Goal: Check status: Check status

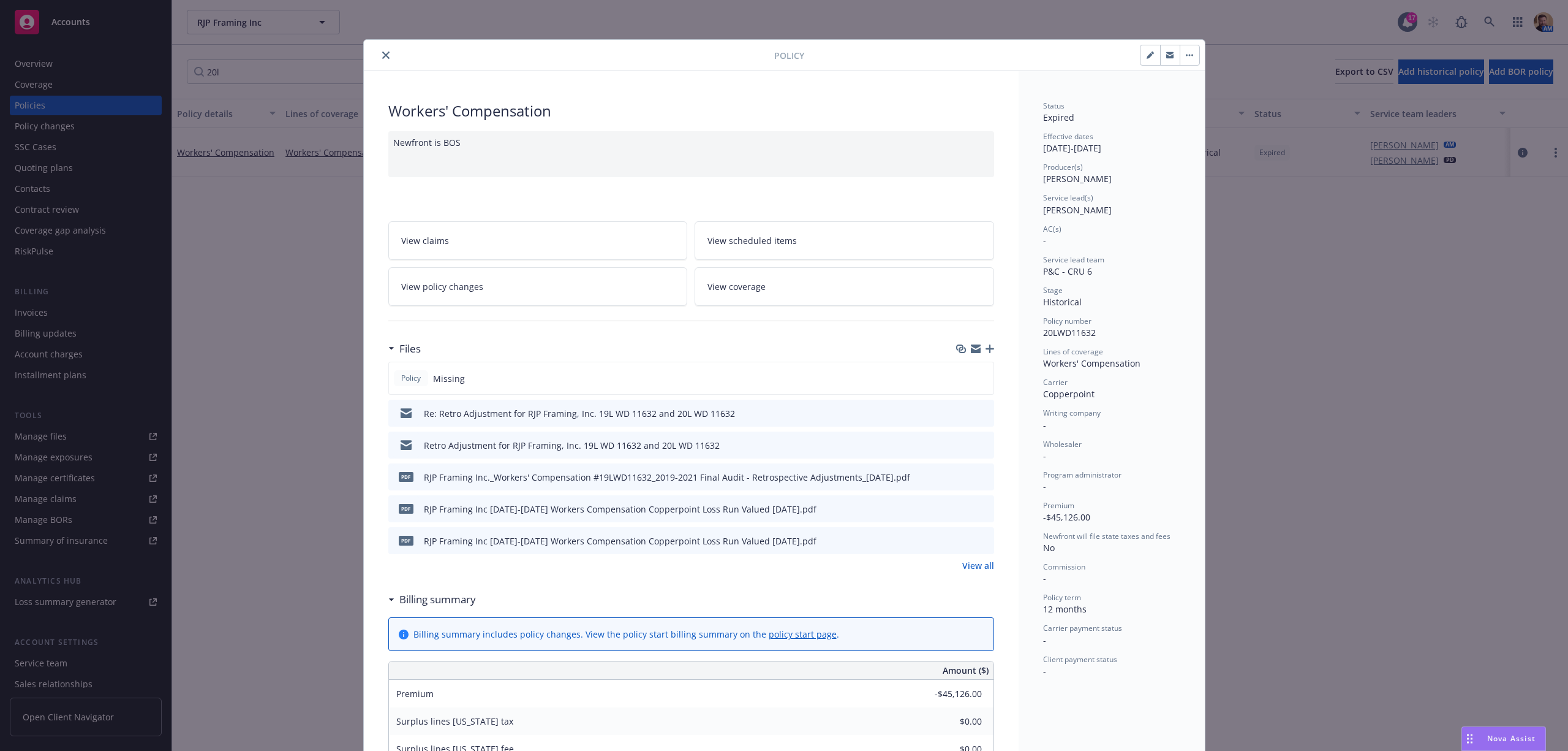
click at [382, 52] on icon "close" at bounding box center [386, 55] width 7 height 7
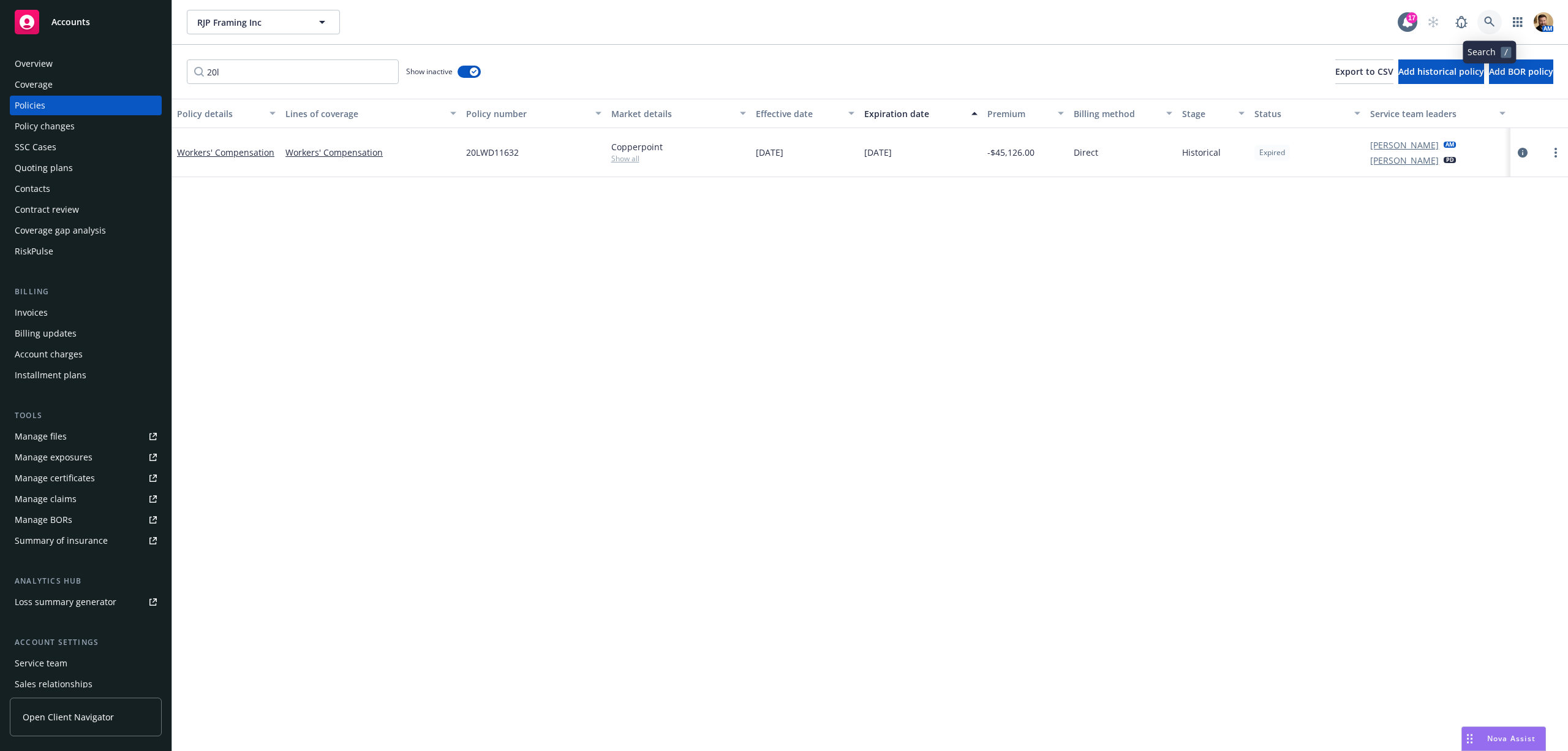
click at [1489, 18] on icon at bounding box center [1490, 22] width 11 height 11
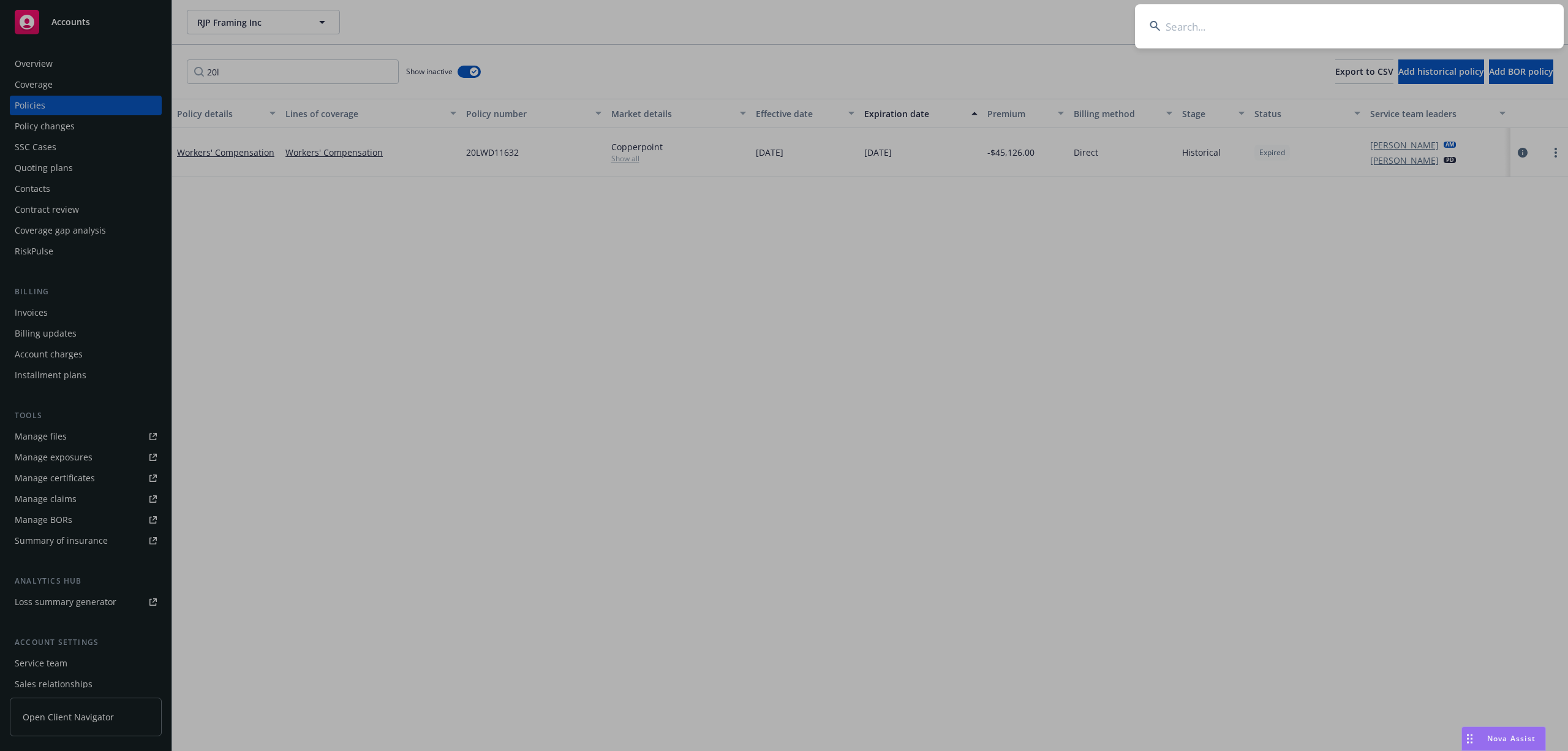
click at [1420, 34] on input at bounding box center [1349, 26] width 429 height 44
type input "especial t"
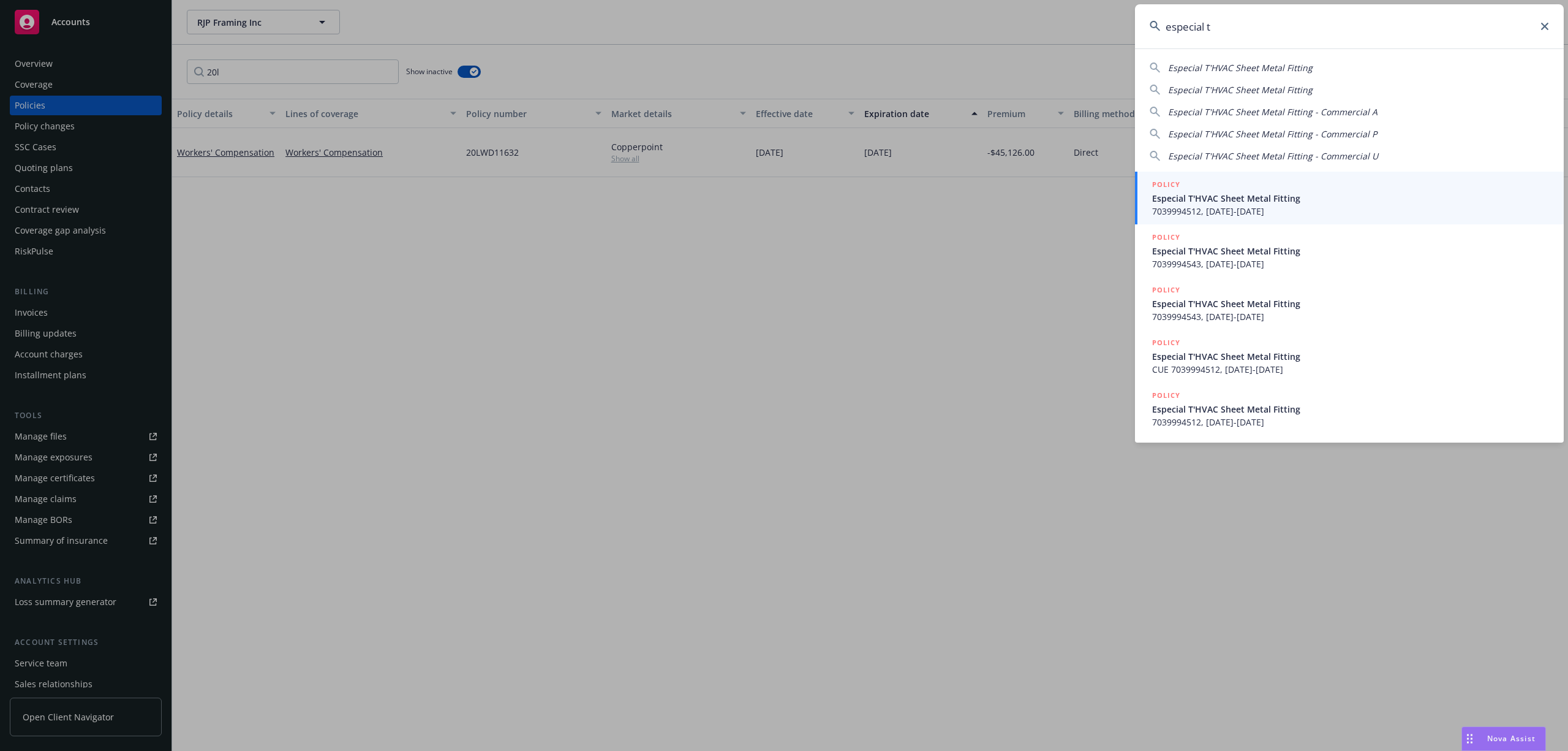
click at [1218, 205] on span "7039994512, [DATE]-[DATE]" at bounding box center [1350, 211] width 397 height 13
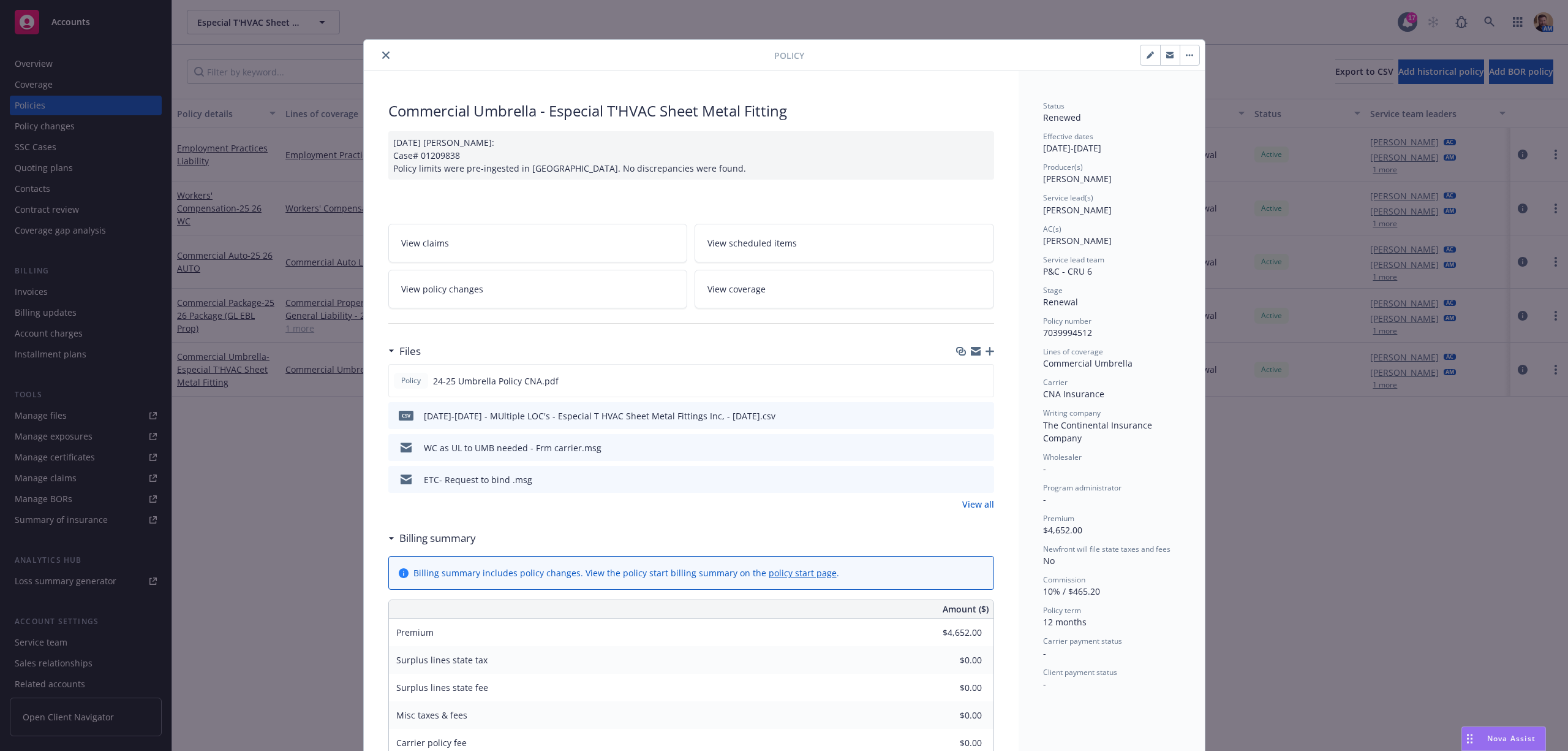
click at [42, 101] on div "Policy Commercial Umbrella - Especial T'HVAC Sheet Metal Fitting [DATE] [PERSON…" at bounding box center [784, 375] width 1568 height 751
click at [382, 52] on icon "close" at bounding box center [386, 55] width 7 height 7
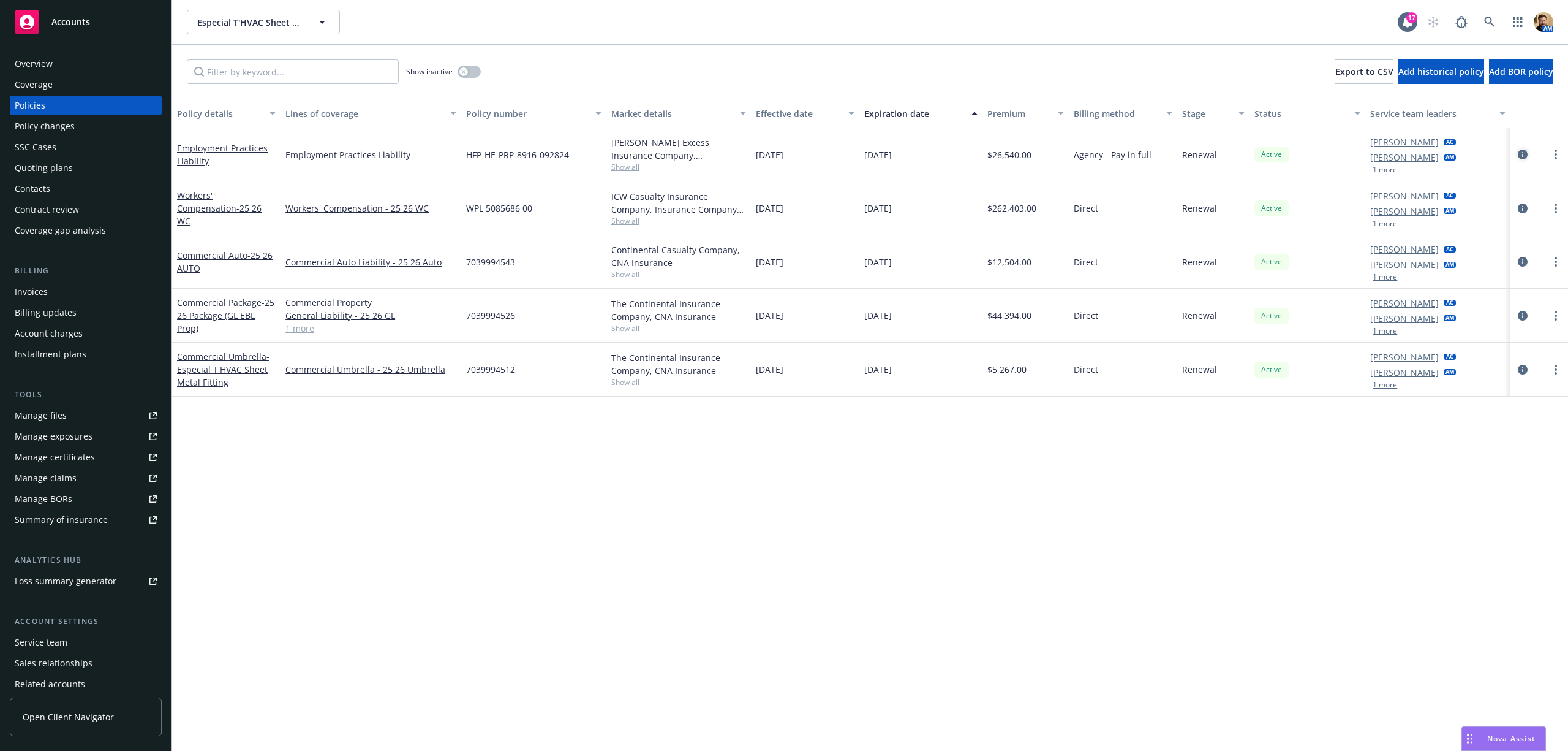
click at [1519, 152] on icon "circleInformation" at bounding box center [1523, 154] width 10 height 10
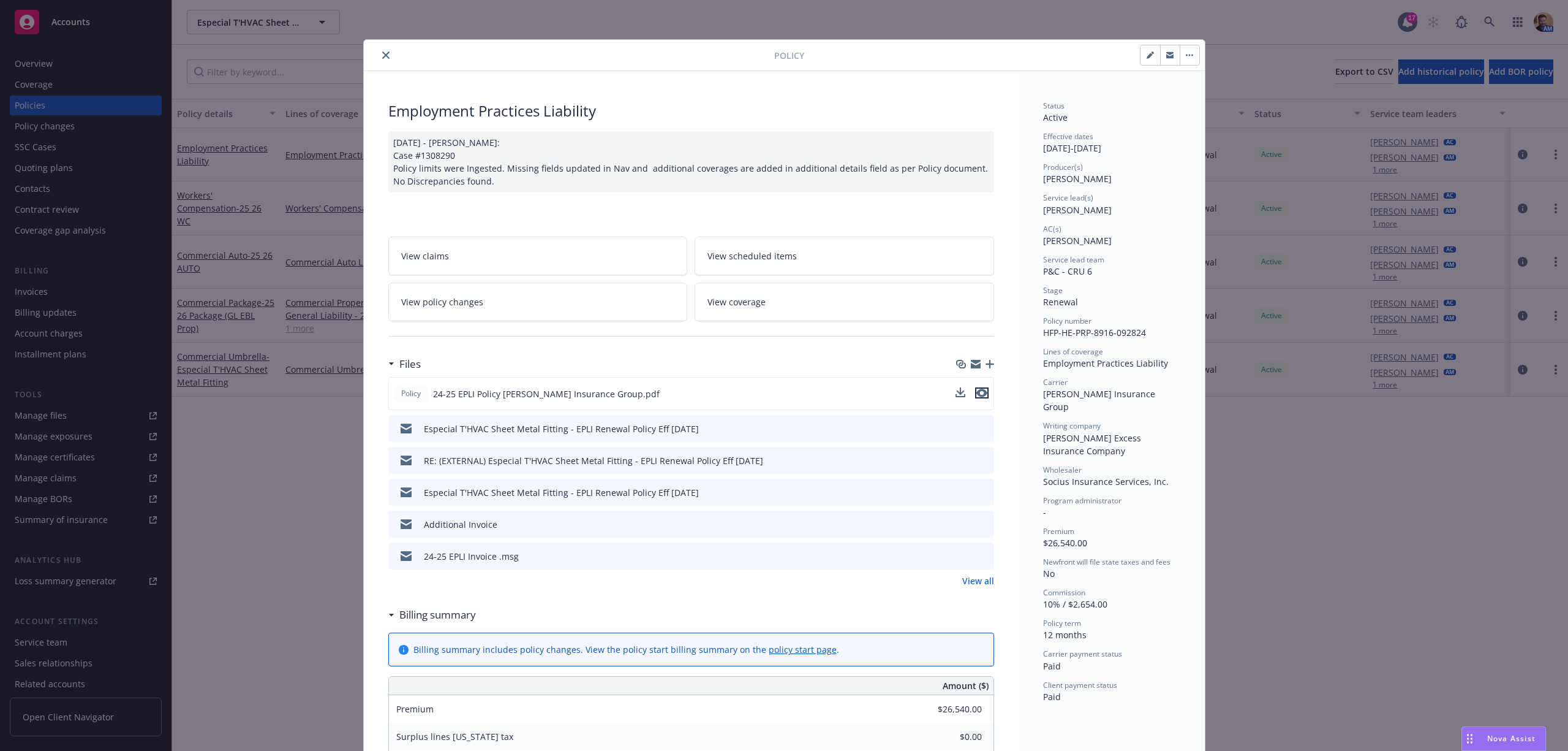
click at [976, 395] on icon "preview file" at bounding box center [982, 393] width 11 height 8
click at [713, 305] on span "View coverage" at bounding box center [737, 302] width 58 height 13
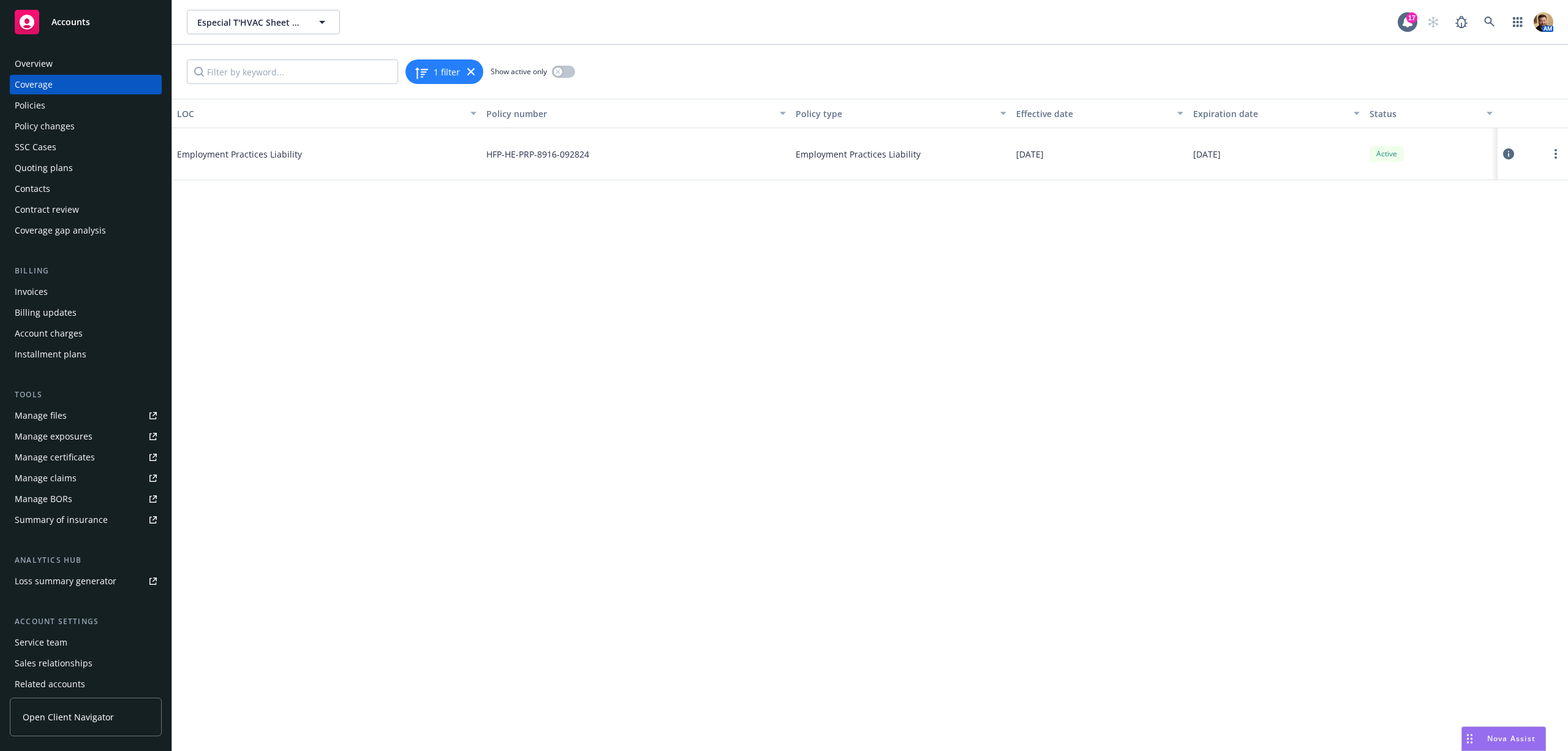
click at [1511, 152] on icon at bounding box center [1509, 154] width 11 height 11
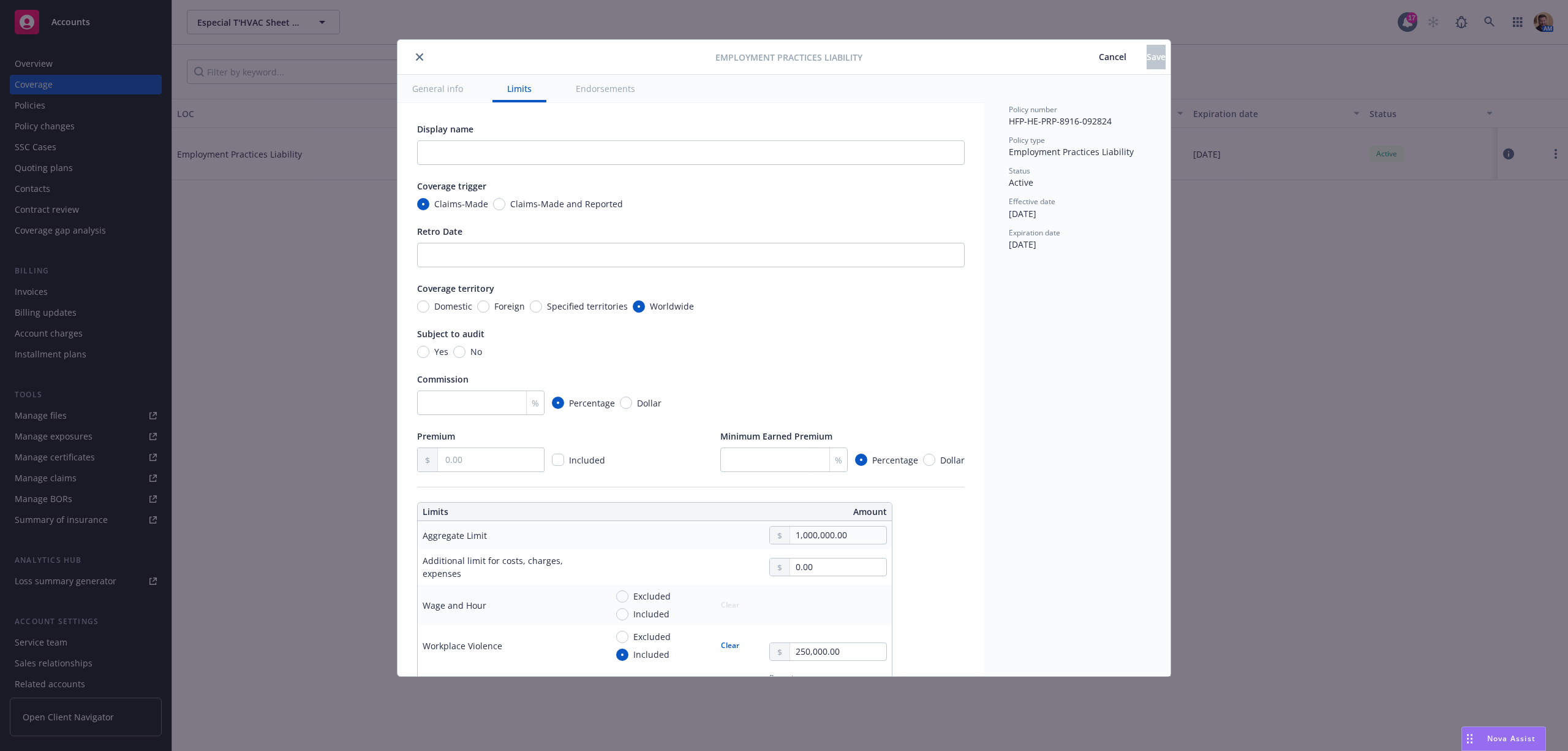
click at [419, 57] on icon "close" at bounding box center [420, 57] width 7 height 7
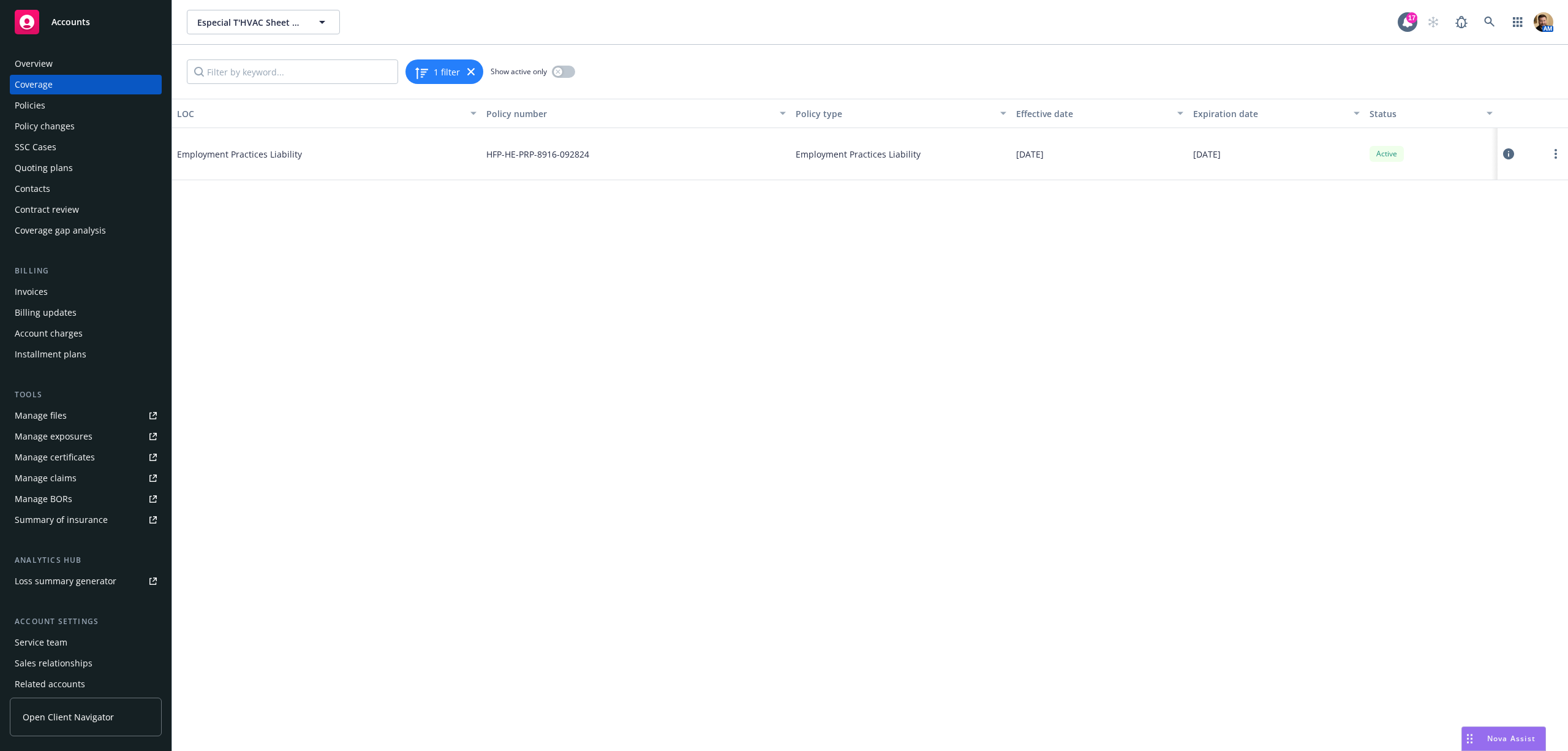
click at [64, 109] on div "Policies" at bounding box center [86, 105] width 142 height 20
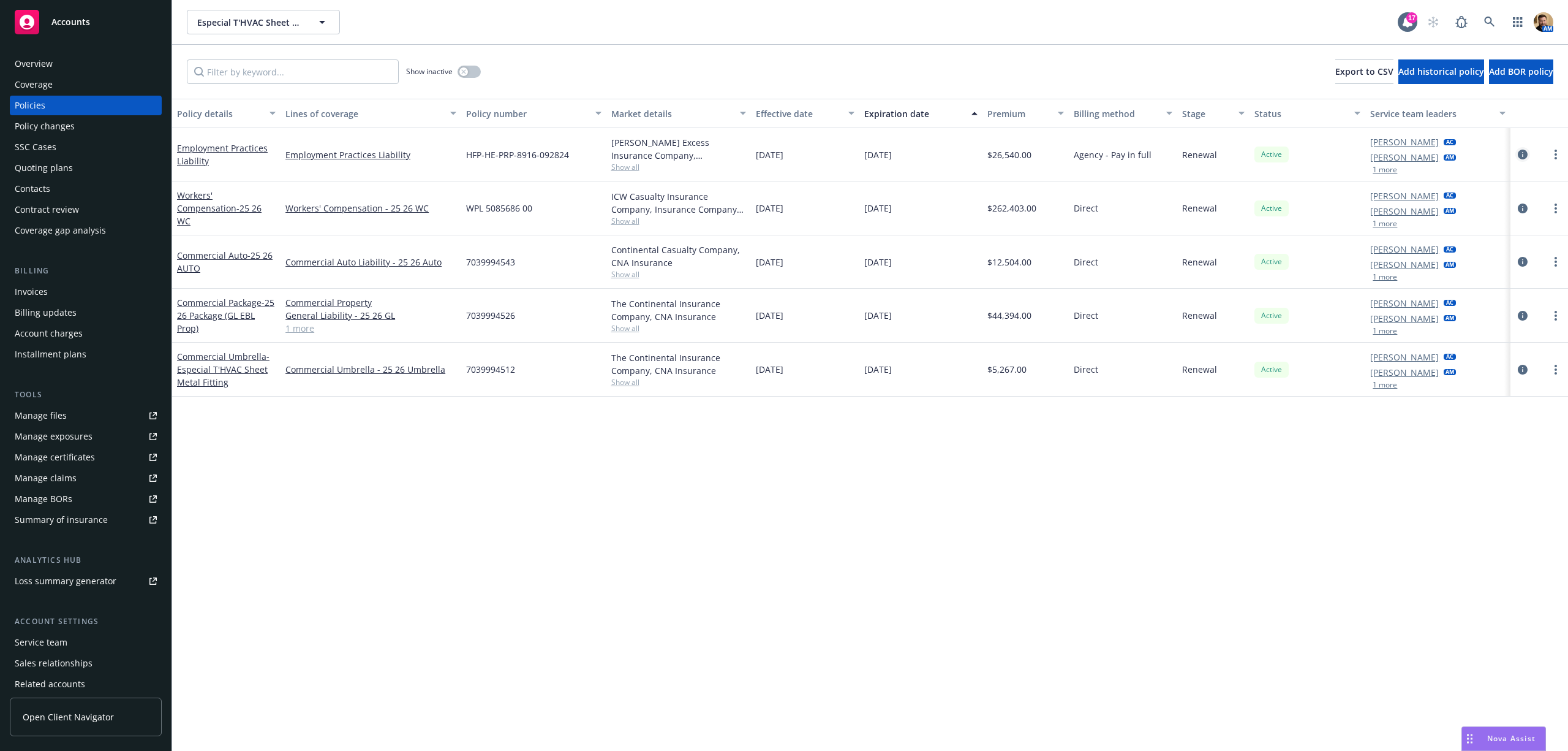
click at [1523, 155] on icon "circleInformation" at bounding box center [1523, 154] width 10 height 10
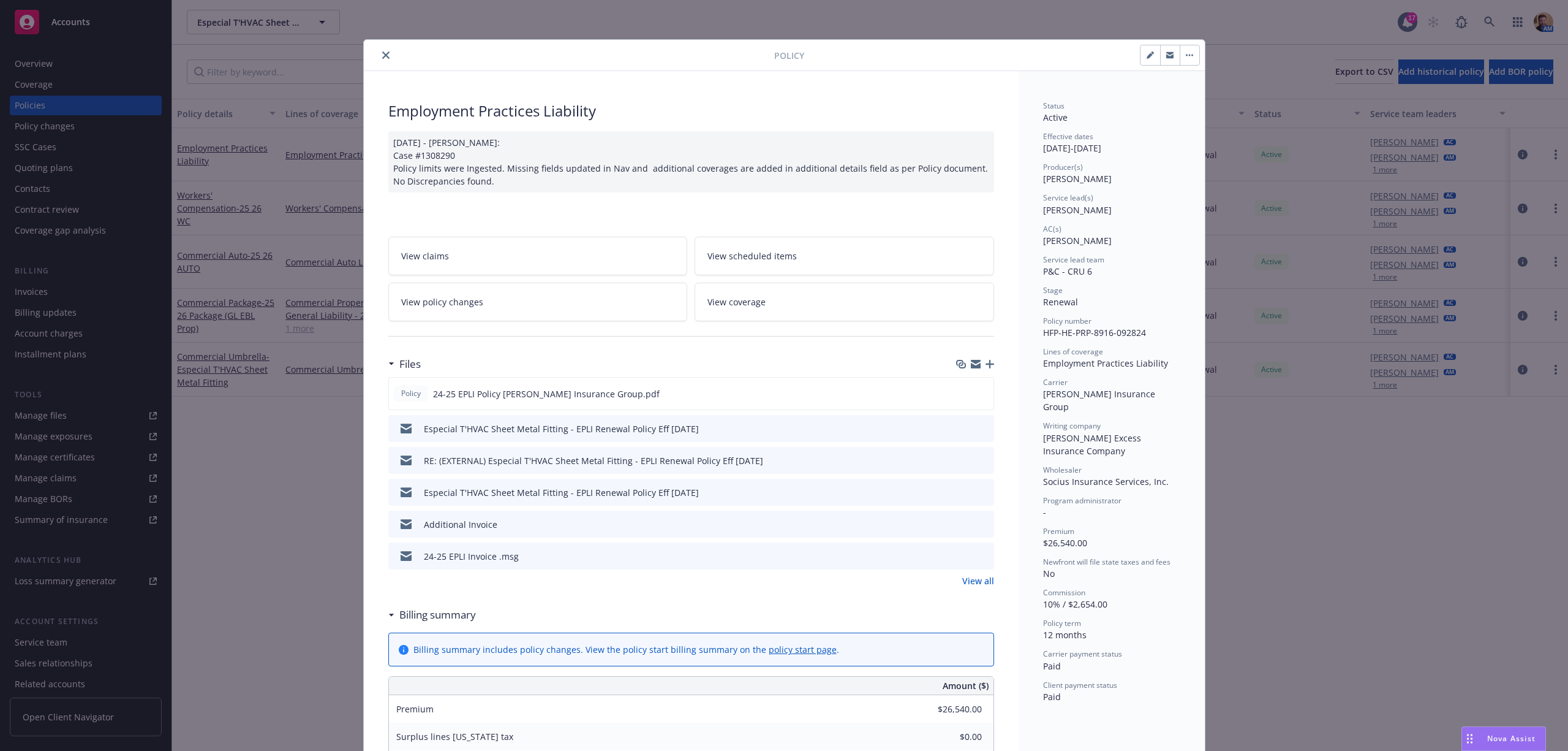
scroll to position [37, 0]
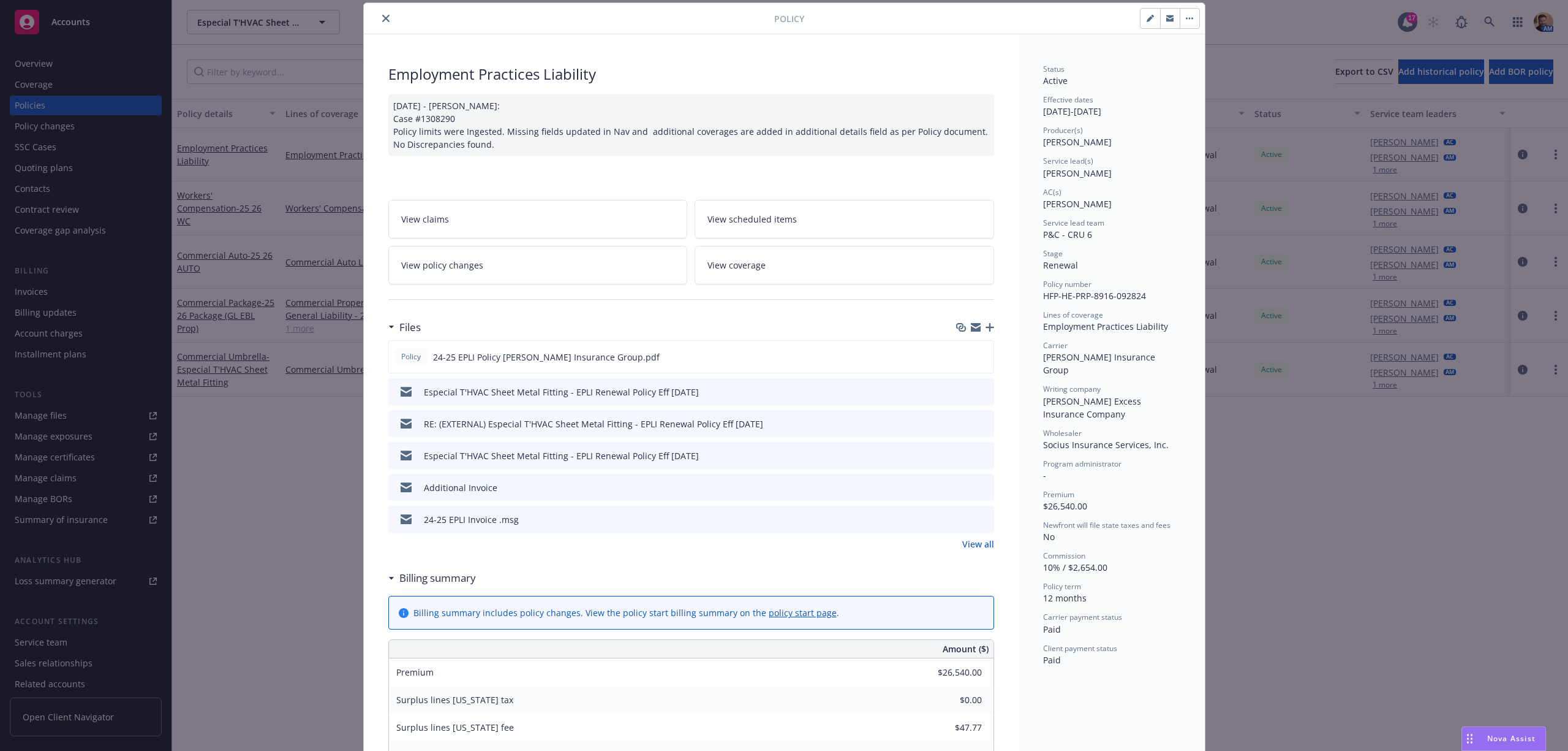
click at [731, 261] on span "View coverage" at bounding box center [737, 265] width 58 height 13
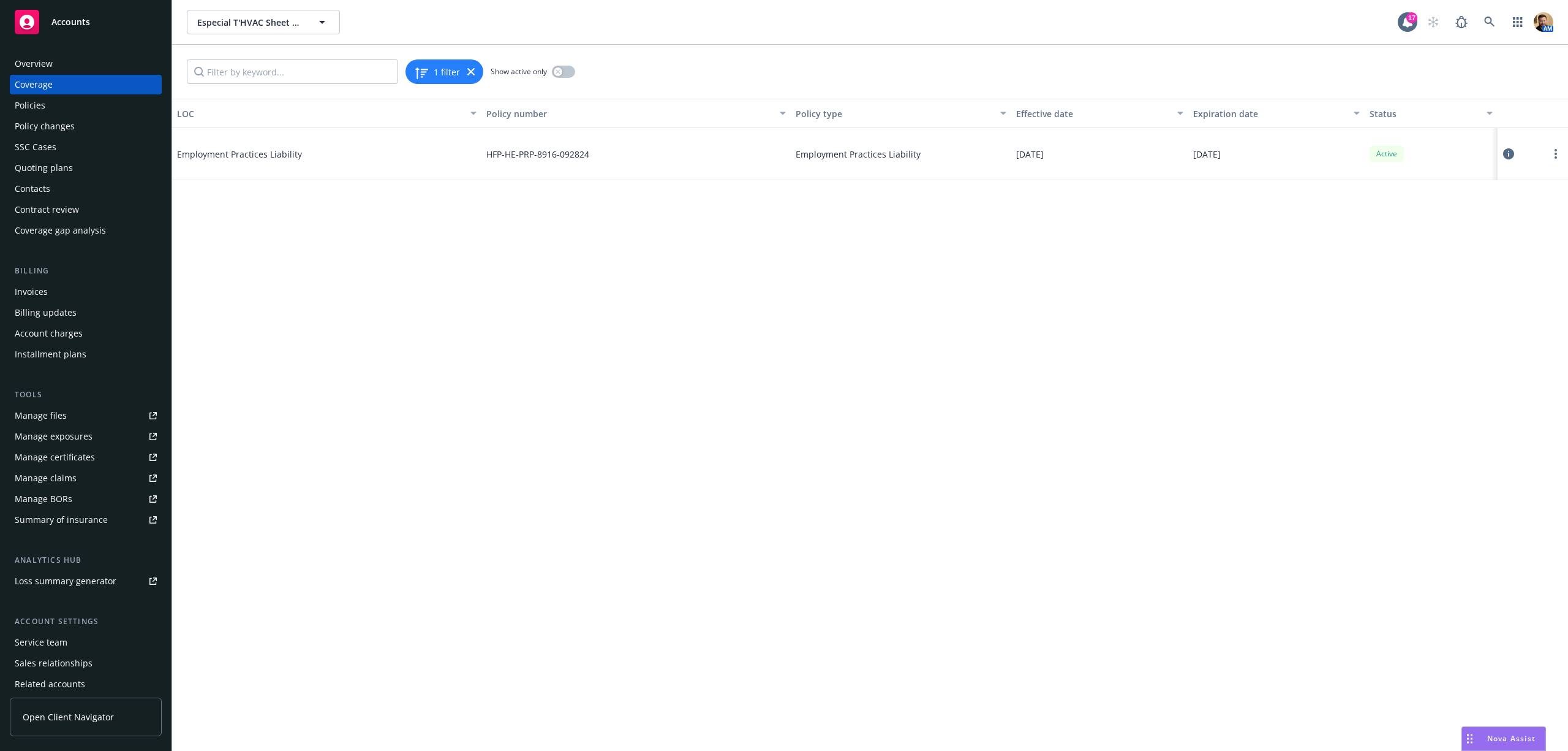
click at [1504, 155] on icon at bounding box center [1509, 154] width 11 height 11
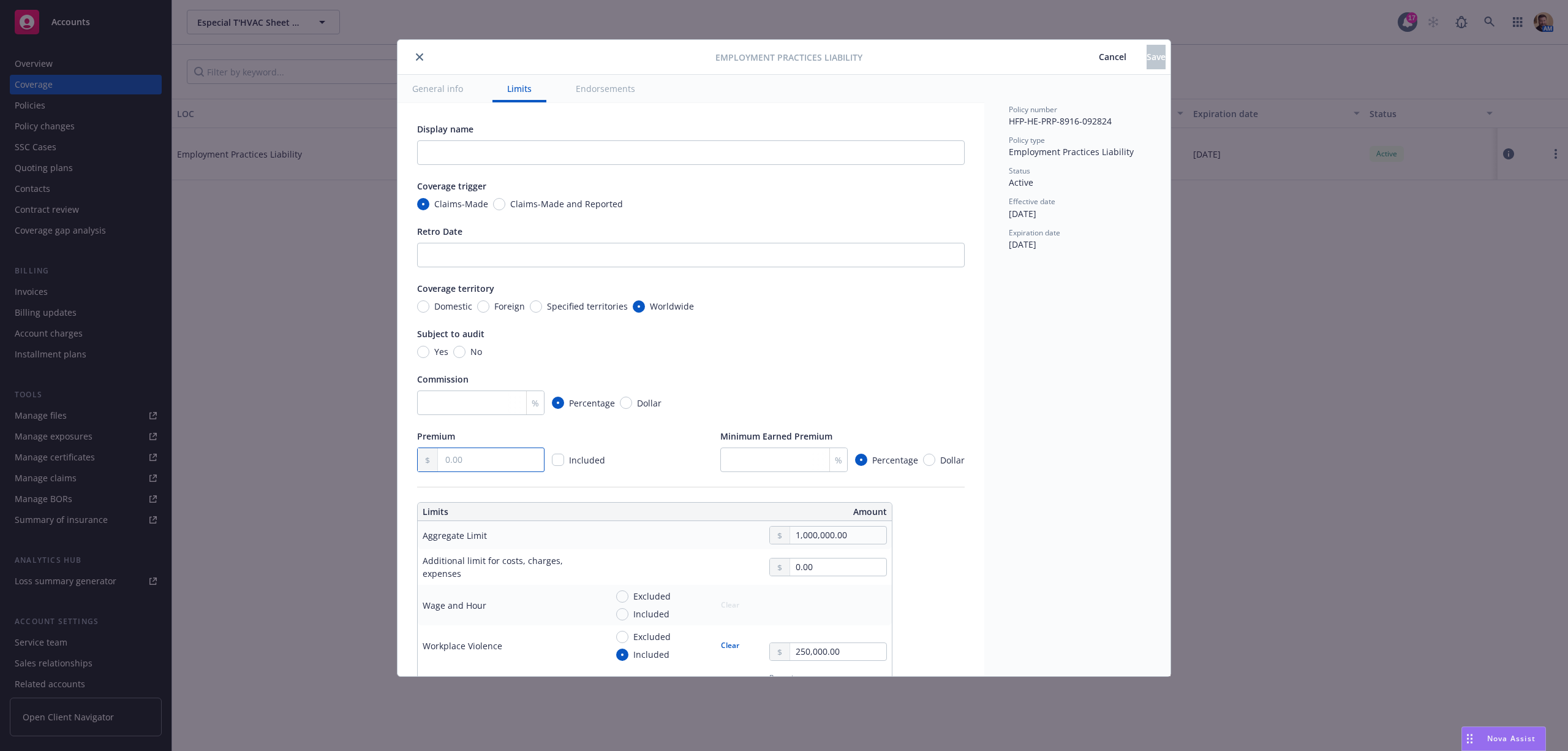
click at [471, 449] on input "text" at bounding box center [491, 459] width 106 height 23
type textarea "x"
type input "2.00"
type textarea "x"
type input "26.00"
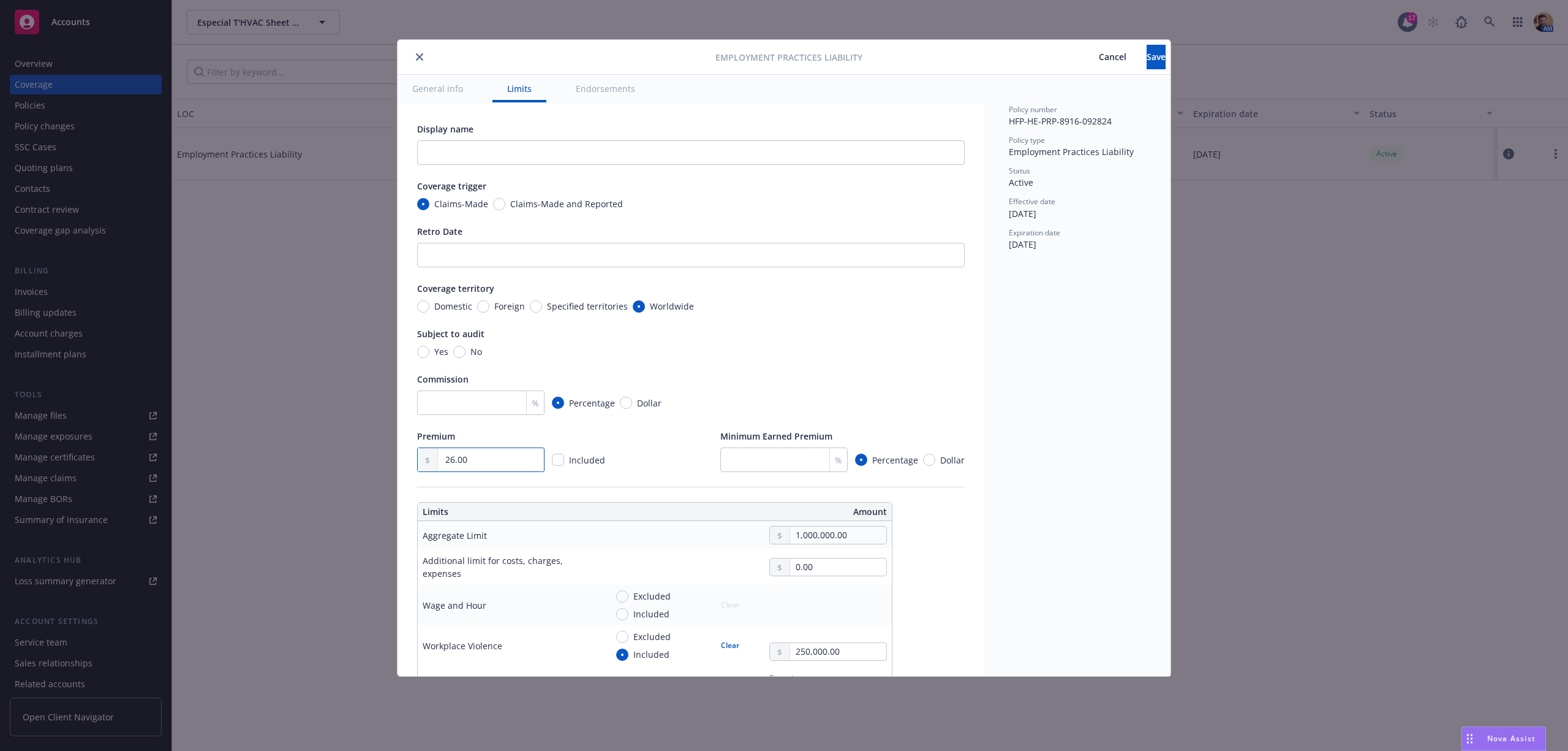
type textarea "x"
type input "265.00"
type textarea "x"
type input "2,654.00"
type textarea "x"
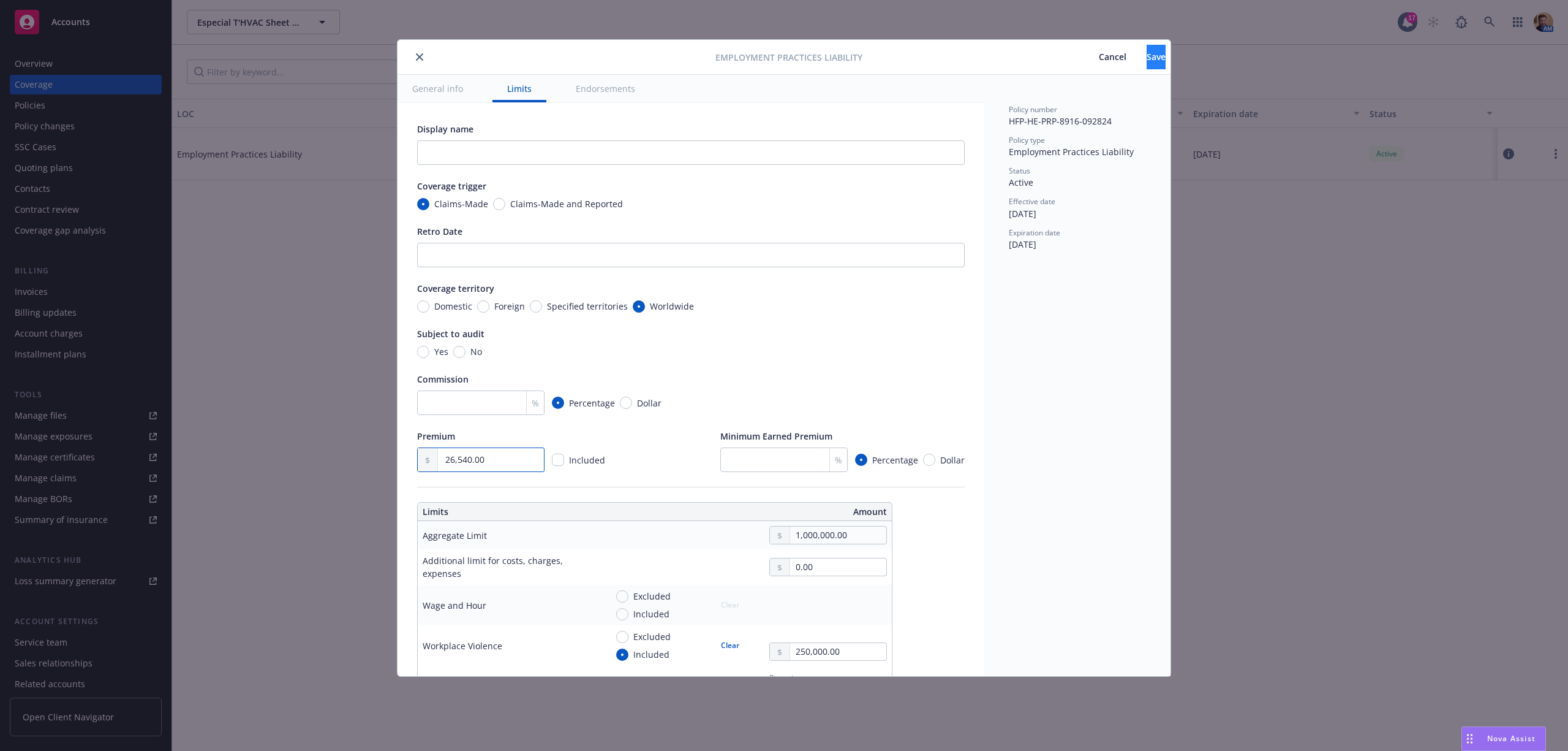
type input "26,540.00"
click at [1147, 52] on span "Save" at bounding box center [1156, 57] width 19 height 11
type textarea "x"
type input "26,540.00"
type textarea "x"
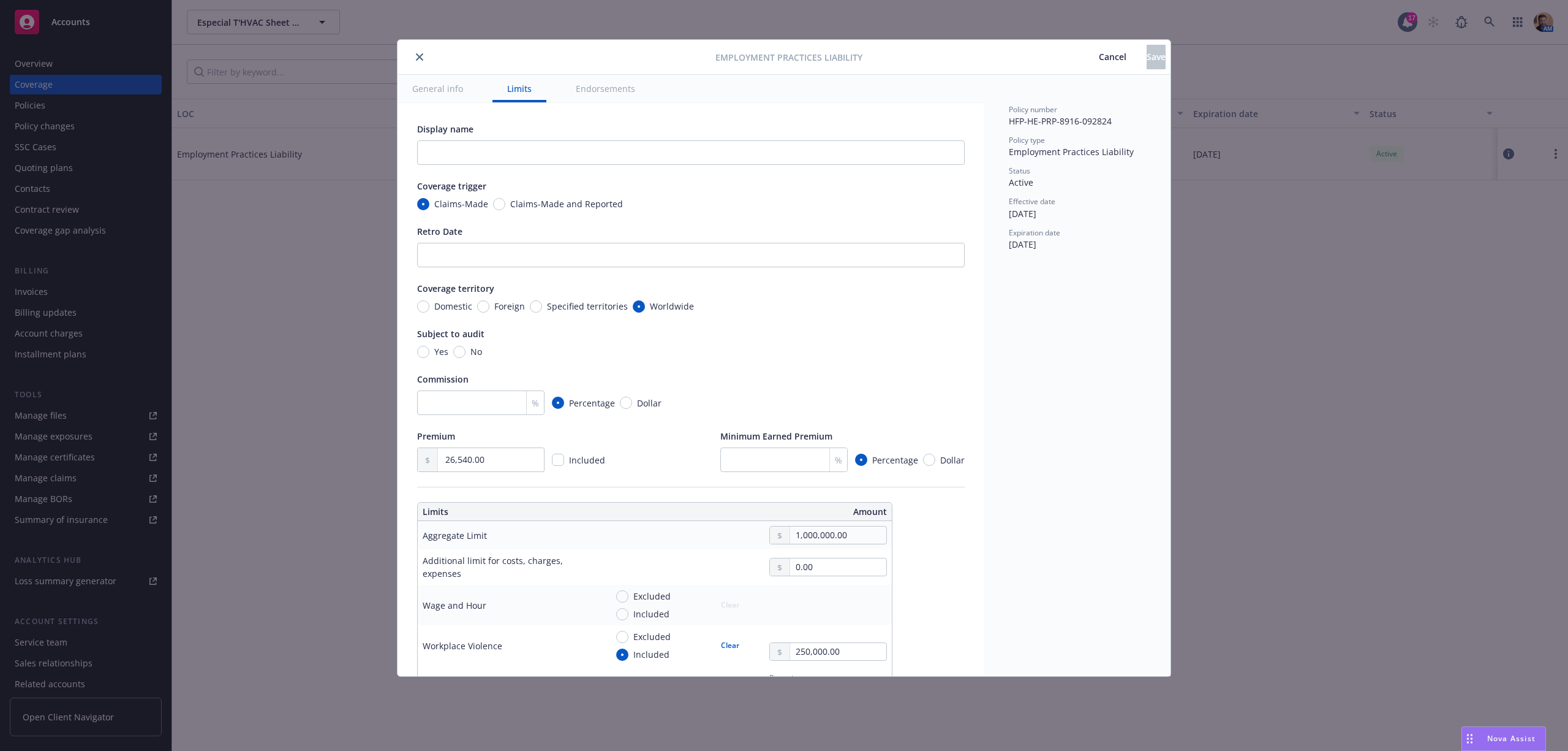
click at [417, 59] on icon "close" at bounding box center [420, 57] width 7 height 7
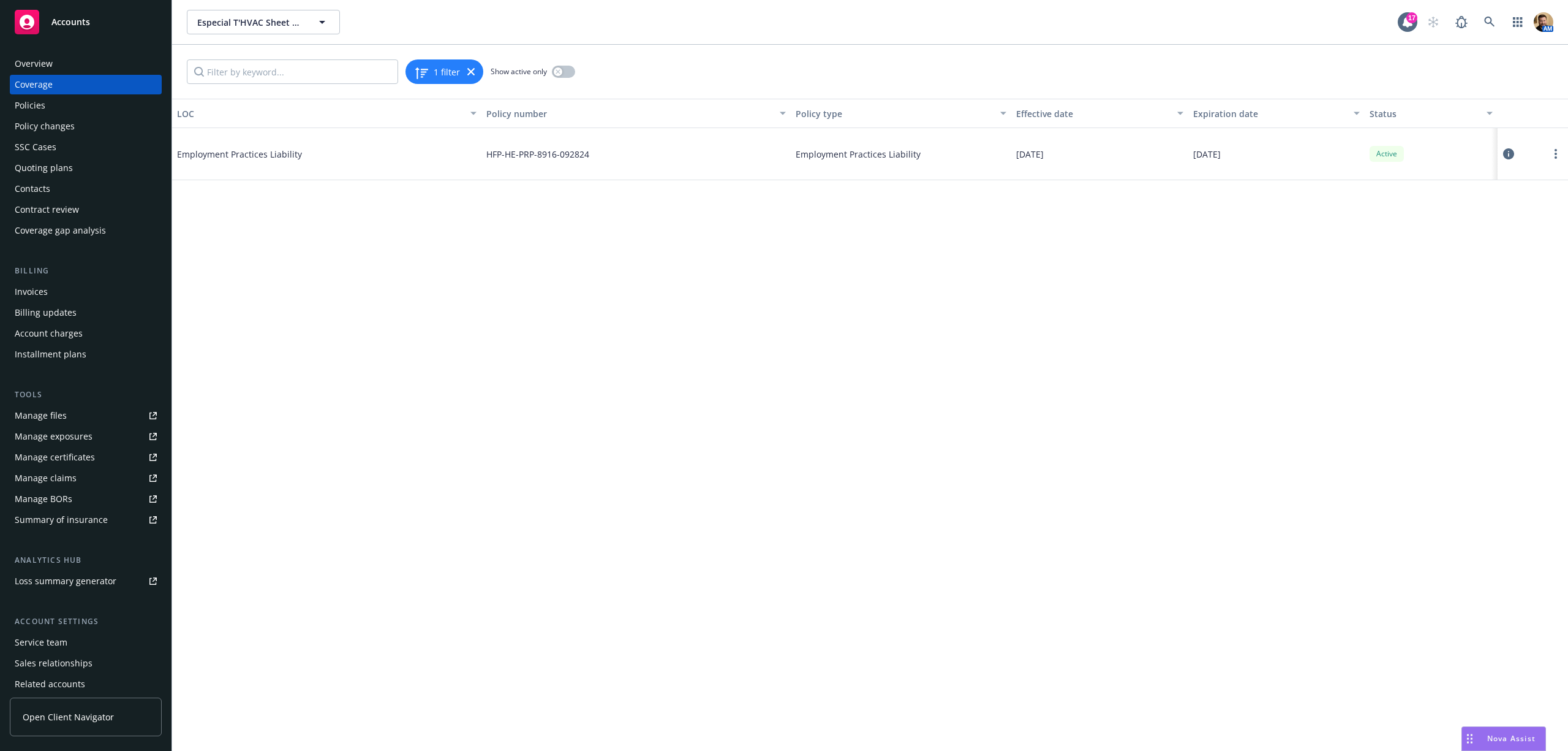
click at [48, 171] on div "Quoting plans" at bounding box center [44, 168] width 58 height 20
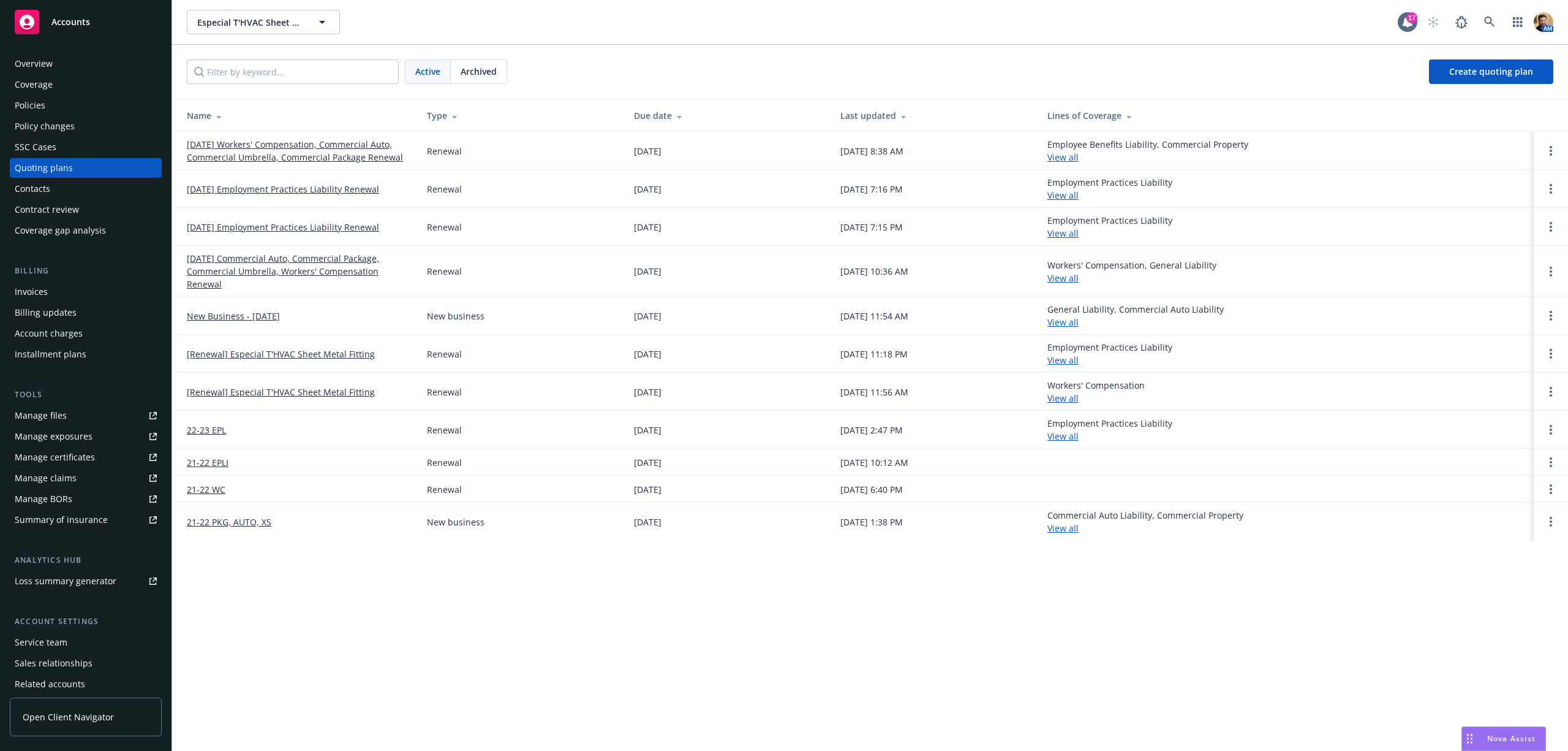
click at [271, 188] on link "[DATE] Employment Practices Liability Renewal" at bounding box center [283, 189] width 192 height 13
